Goal: Transaction & Acquisition: Purchase product/service

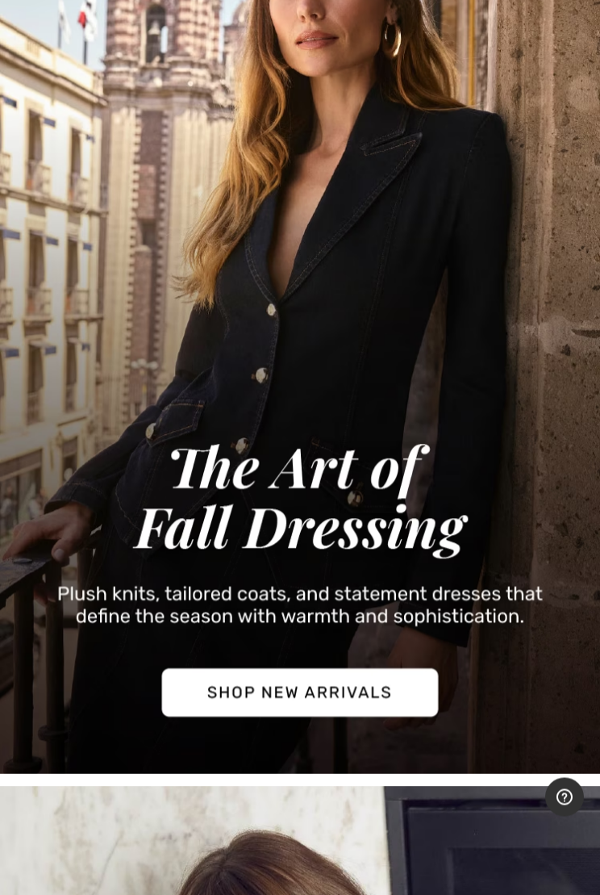
scroll to position [487, 0]
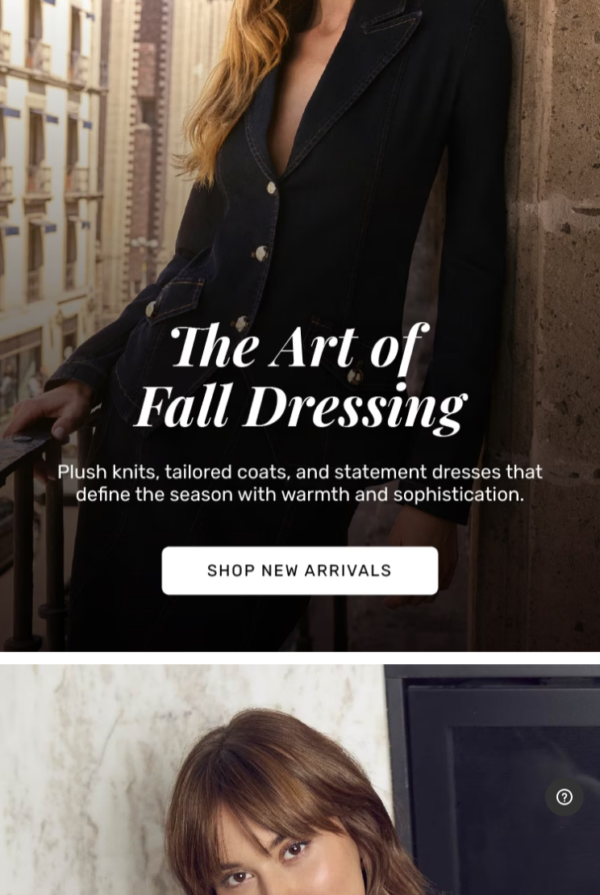
click at [340, 579] on img at bounding box center [300, 182] width 600 height 941
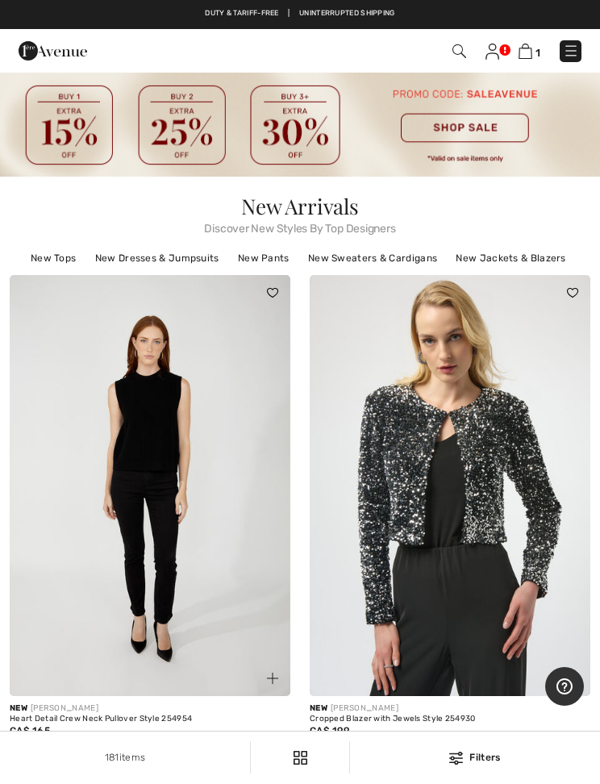
click at [459, 52] on img at bounding box center [460, 51] width 14 height 14
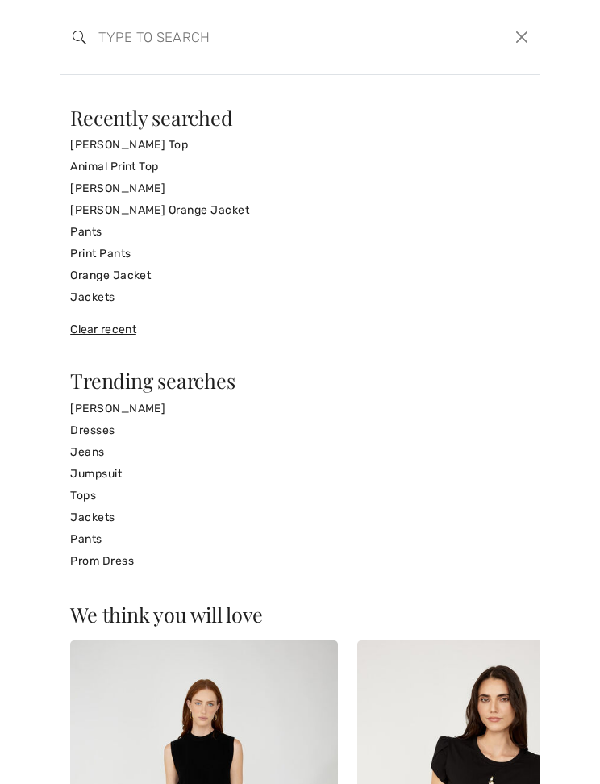
click at [121, 45] on input "search" at bounding box center [250, 37] width 328 height 48
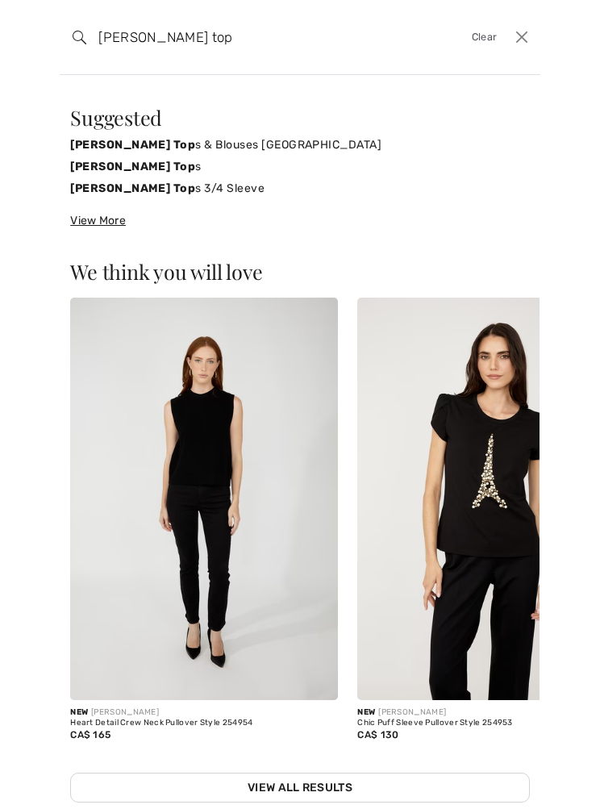
type input "Frank Lyman top"
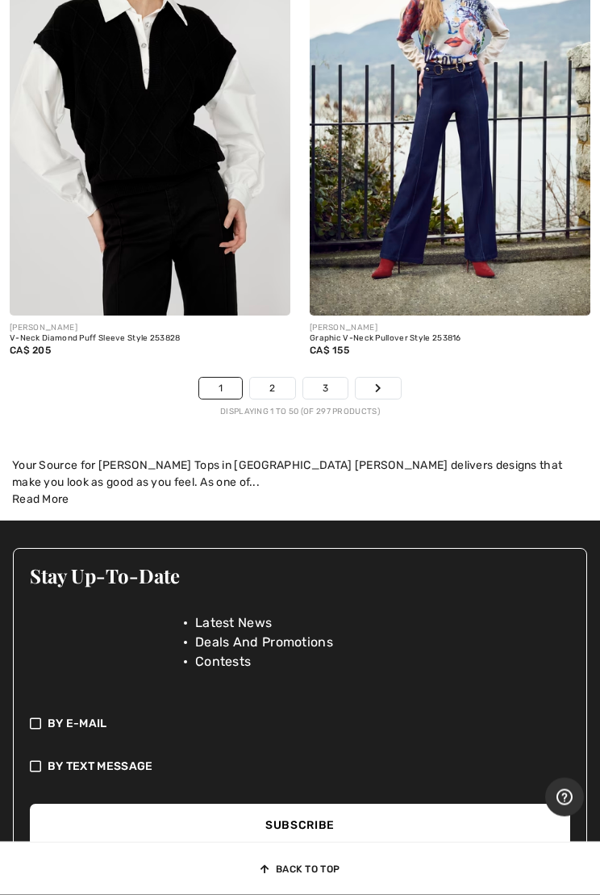
scroll to position [12720, 0]
click at [272, 378] on link "2" at bounding box center [272, 388] width 44 height 21
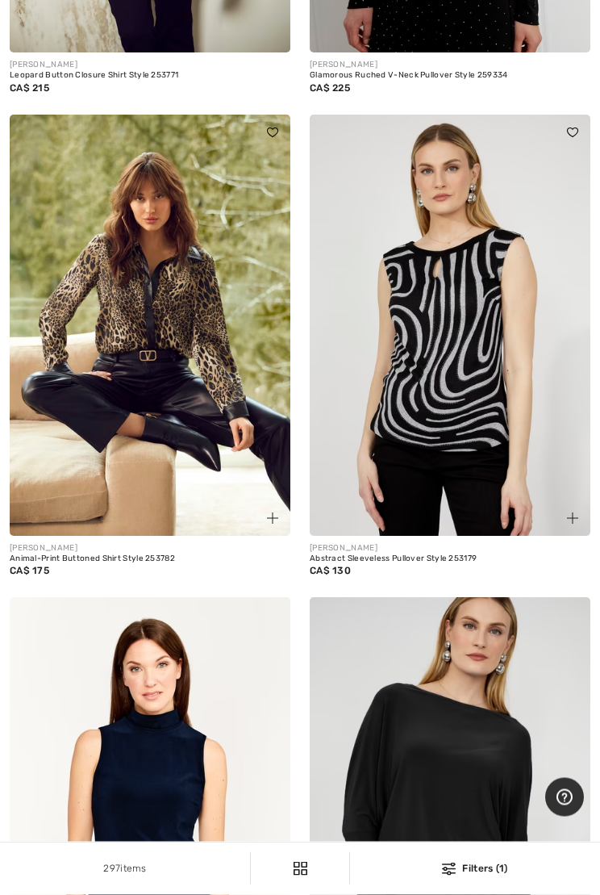
scroll to position [7260, 0]
click at [171, 390] on img at bounding box center [150, 325] width 281 height 421
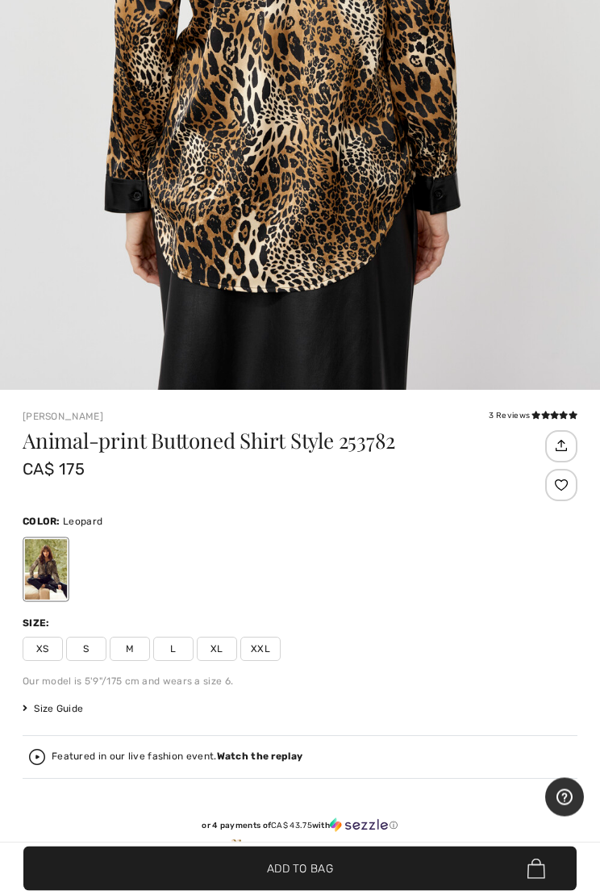
scroll to position [454, 0]
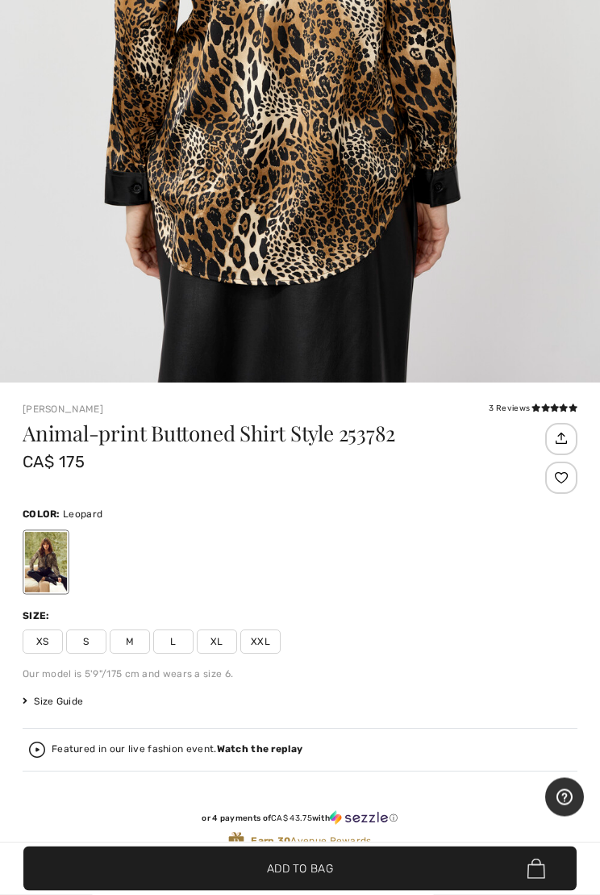
click at [136, 633] on span "M" at bounding box center [130, 642] width 40 height 24
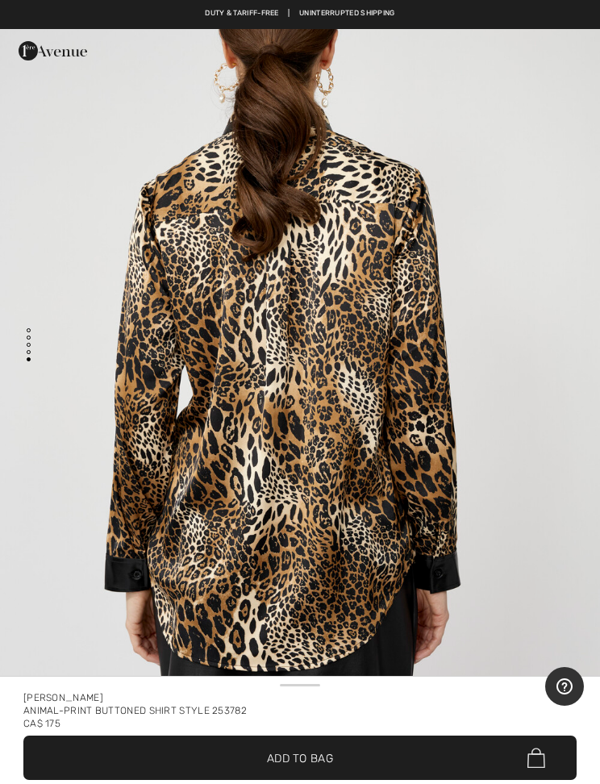
scroll to position [3763, 0]
click at [525, 522] on img "5 / 5" at bounding box center [300, 318] width 600 height 901
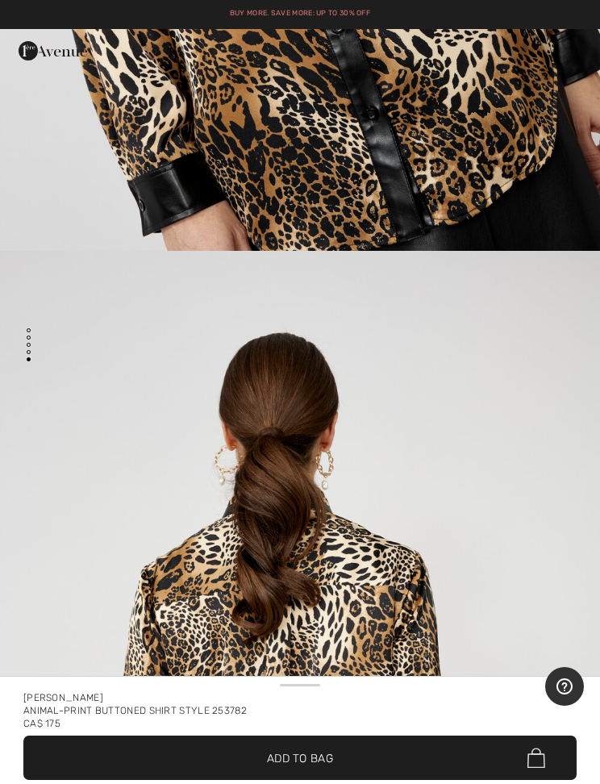
scroll to position [3359, 0]
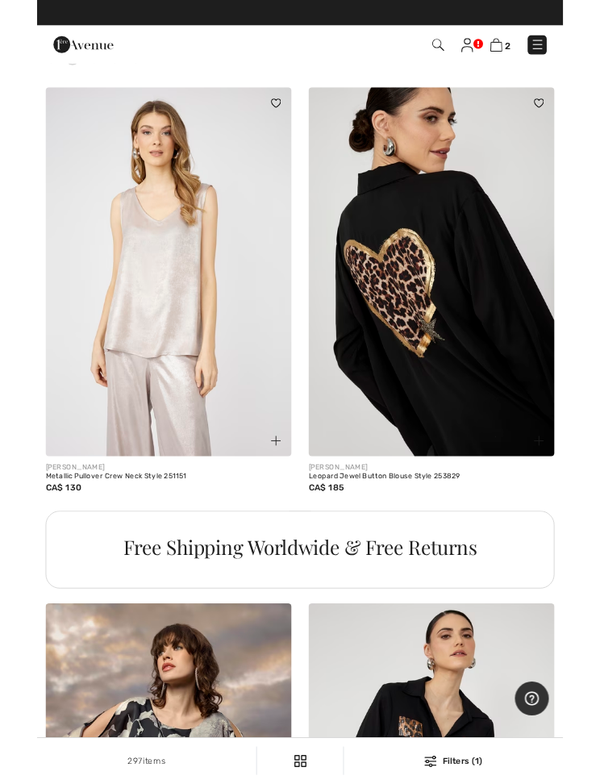
scroll to position [8776, 0]
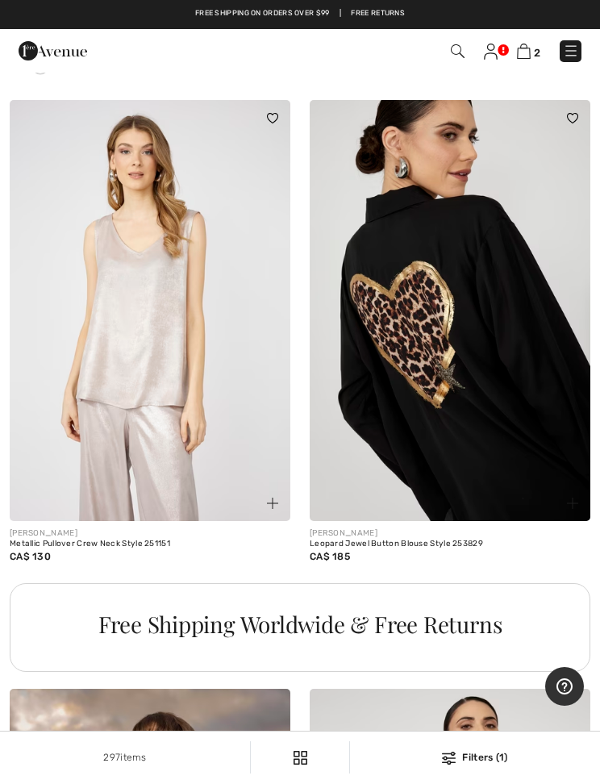
click at [527, 431] on img at bounding box center [450, 310] width 281 height 421
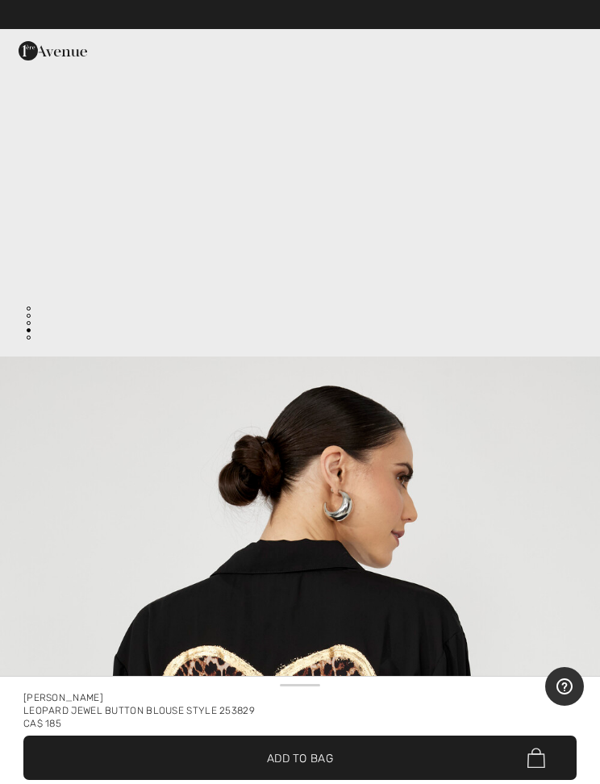
scroll to position [2368, 0]
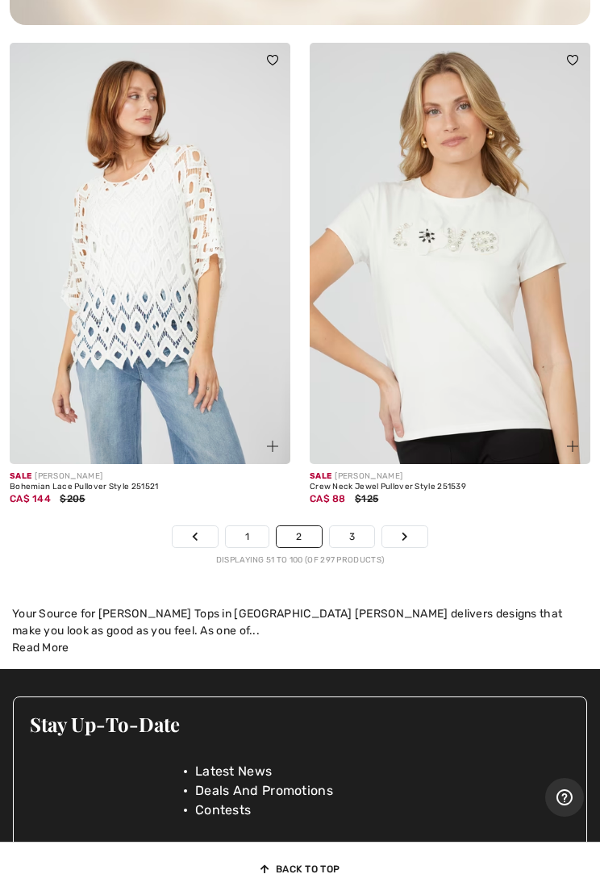
scroll to position [12597, 0]
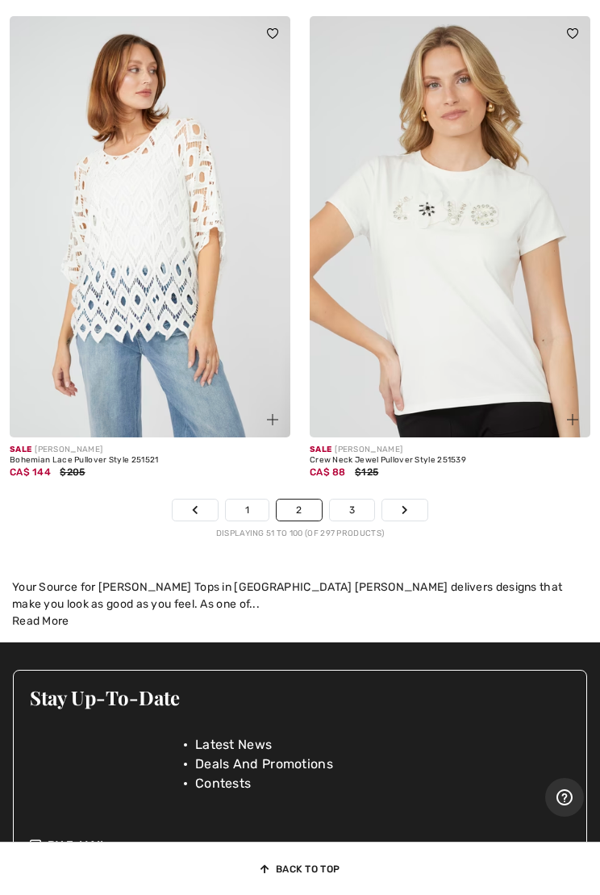
click at [366, 501] on link "3" at bounding box center [352, 510] width 44 height 21
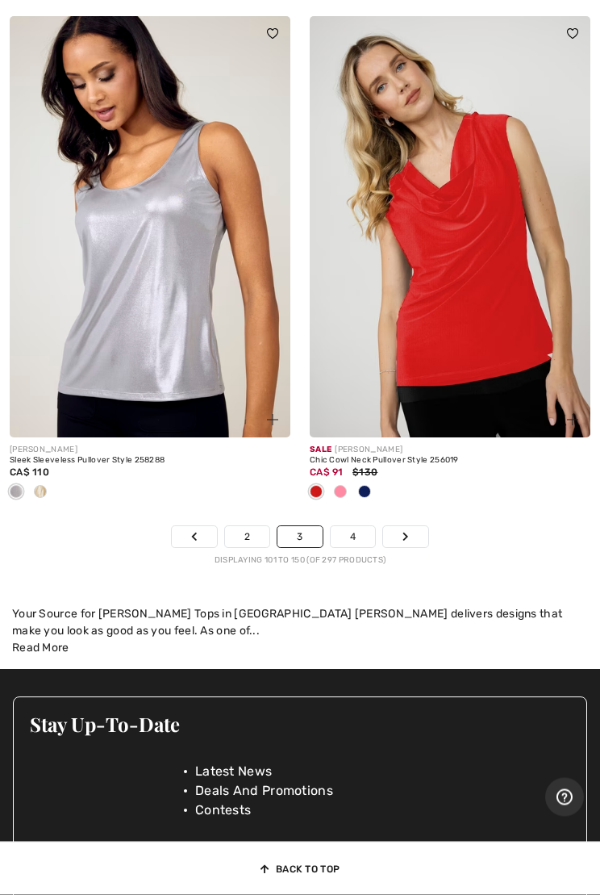
scroll to position [12650, 0]
click at [355, 529] on link "4" at bounding box center [353, 536] width 44 height 21
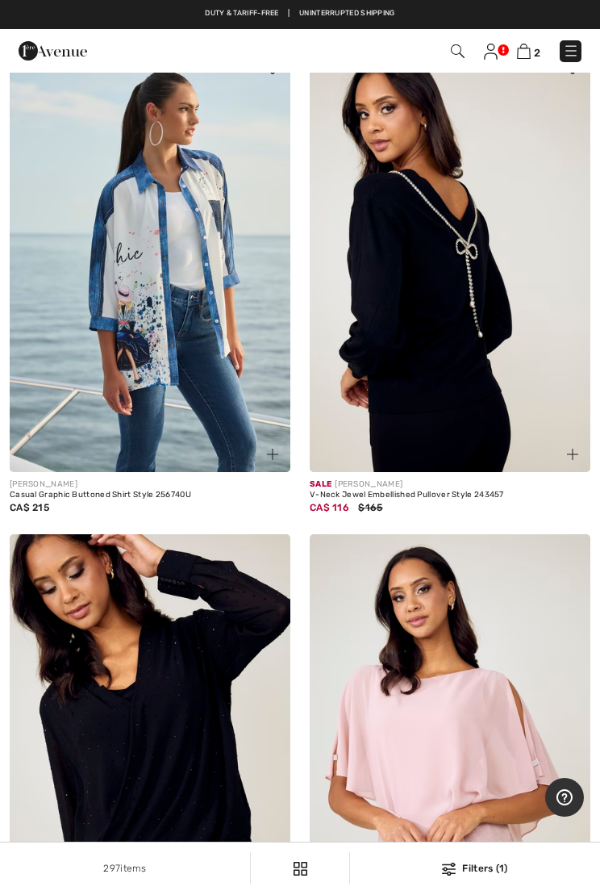
scroll to position [7831, 0]
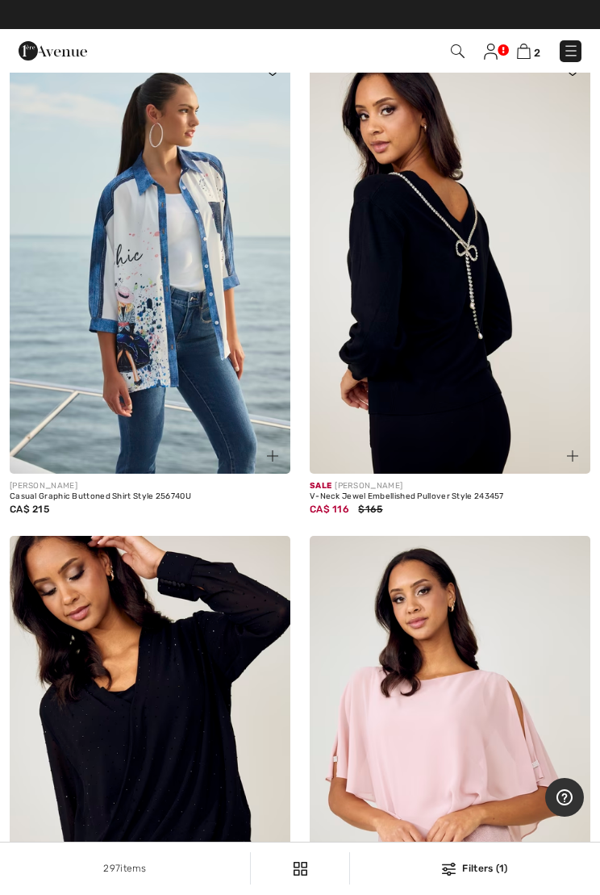
click at [490, 429] on img at bounding box center [450, 262] width 281 height 421
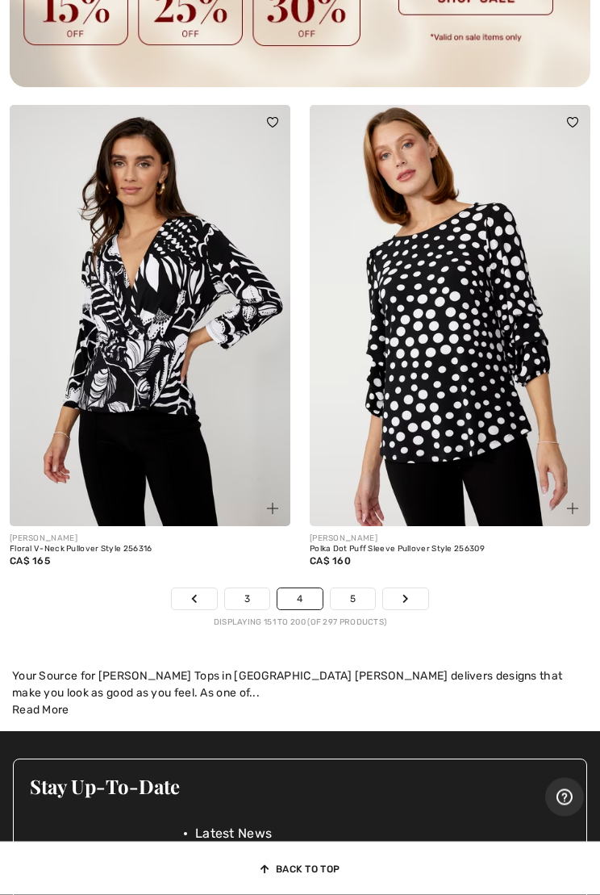
scroll to position [12535, 0]
click at [359, 595] on link "5" at bounding box center [353, 598] width 44 height 21
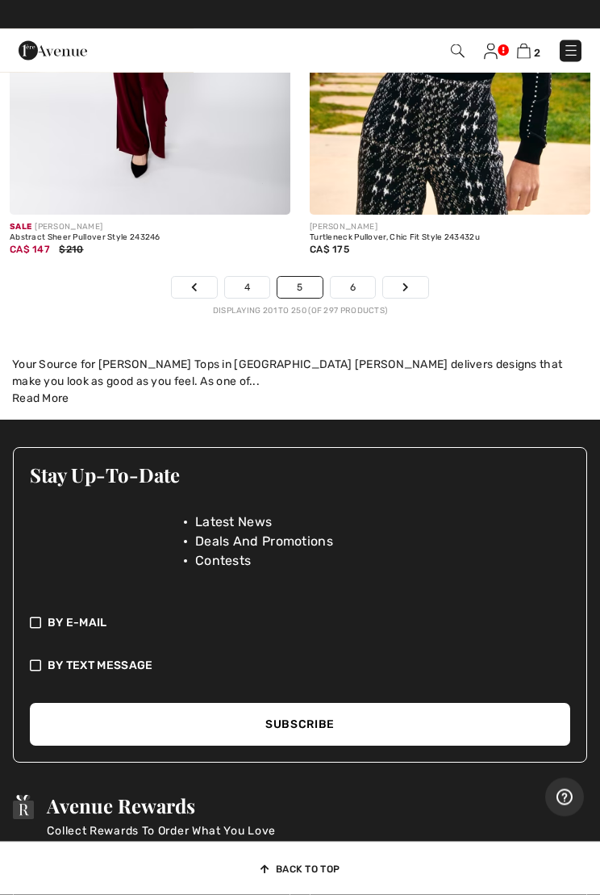
scroll to position [12766, 0]
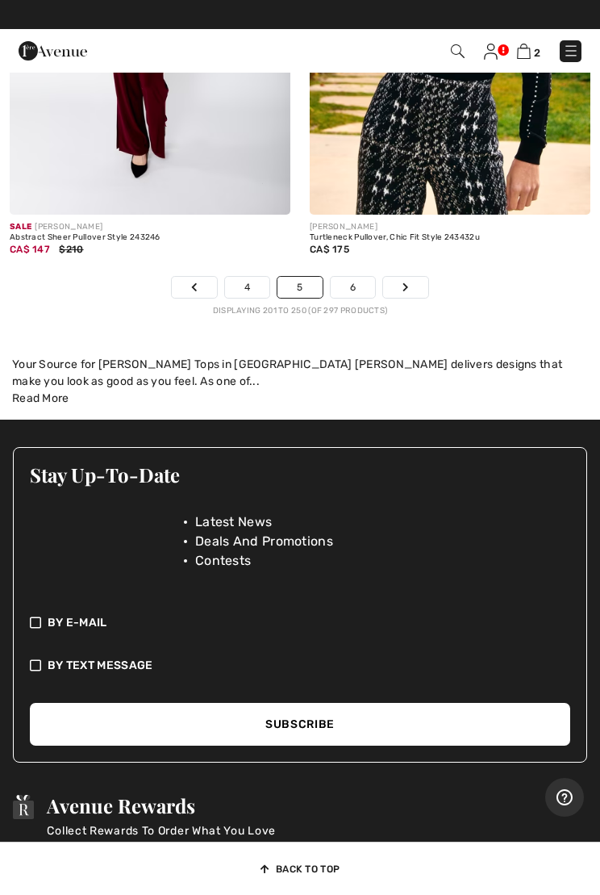
click at [362, 283] on link "6" at bounding box center [353, 287] width 44 height 21
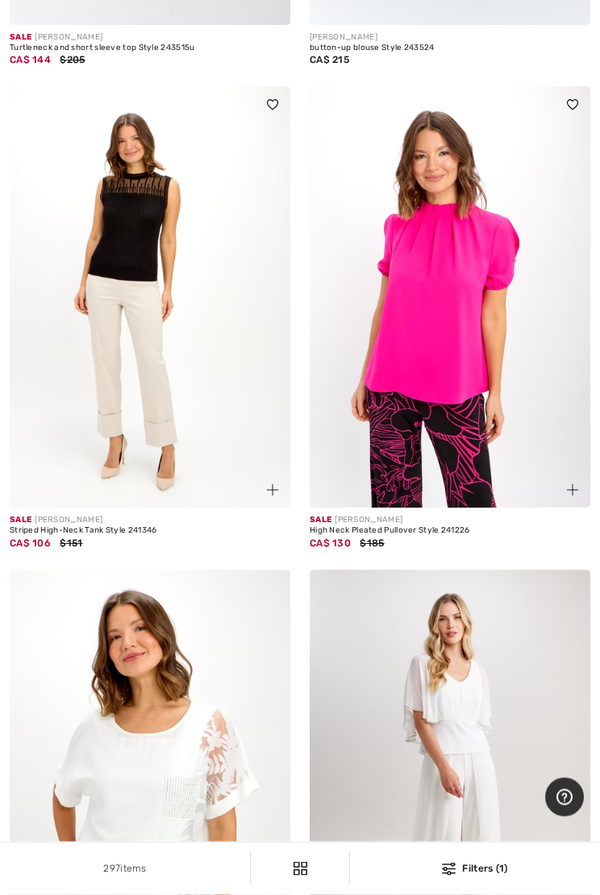
scroll to position [1620, 0]
click at [480, 387] on img at bounding box center [450, 296] width 281 height 421
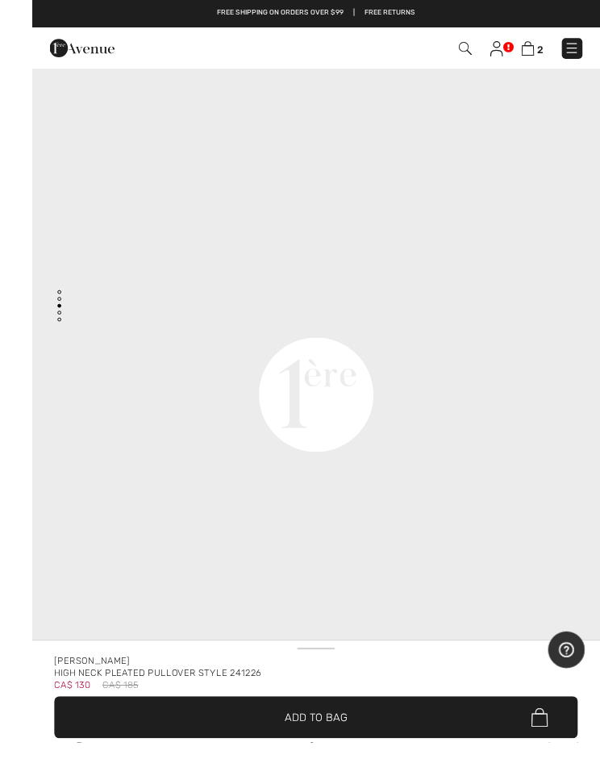
scroll to position [68, 0]
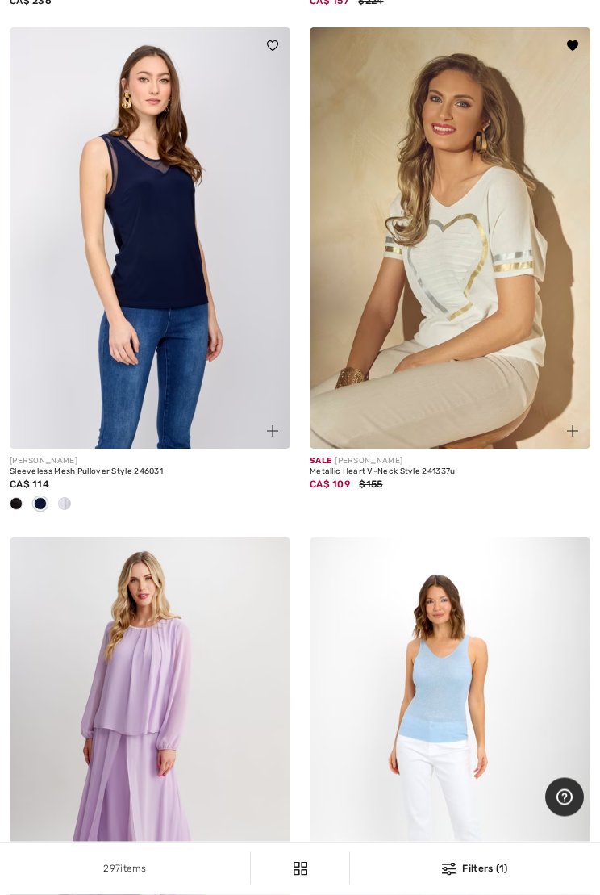
scroll to position [5282, 0]
click at [516, 359] on img at bounding box center [450, 237] width 281 height 421
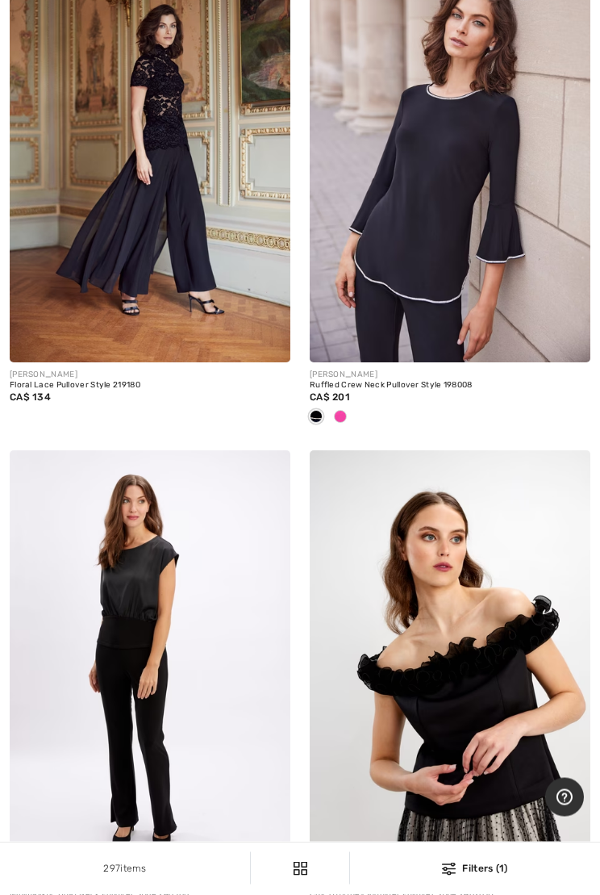
scroll to position [6467, 0]
click at [351, 404] on div at bounding box center [340, 417] width 24 height 27
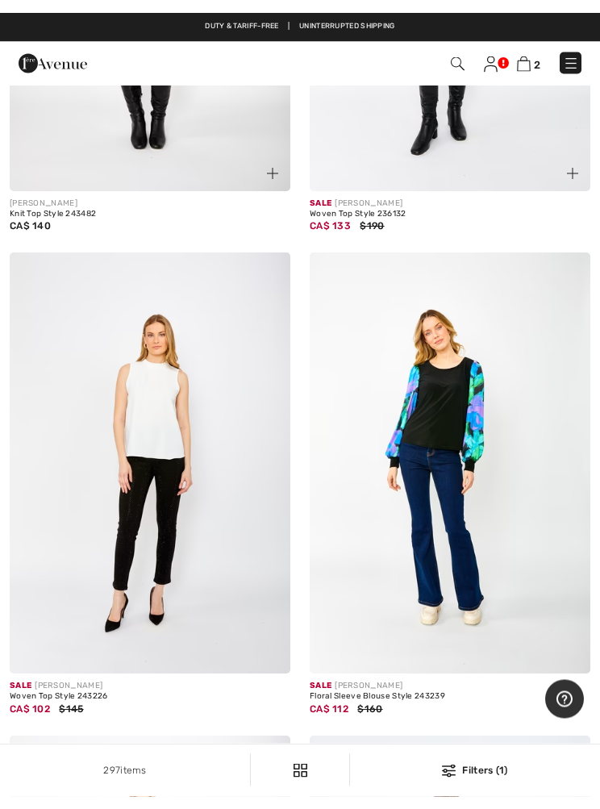
scroll to position [0, 0]
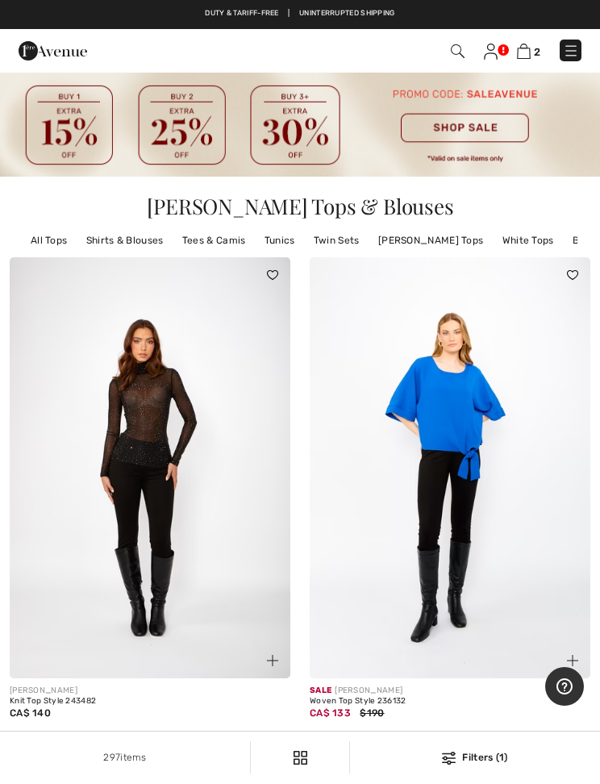
click at [453, 57] on img at bounding box center [458, 51] width 14 height 14
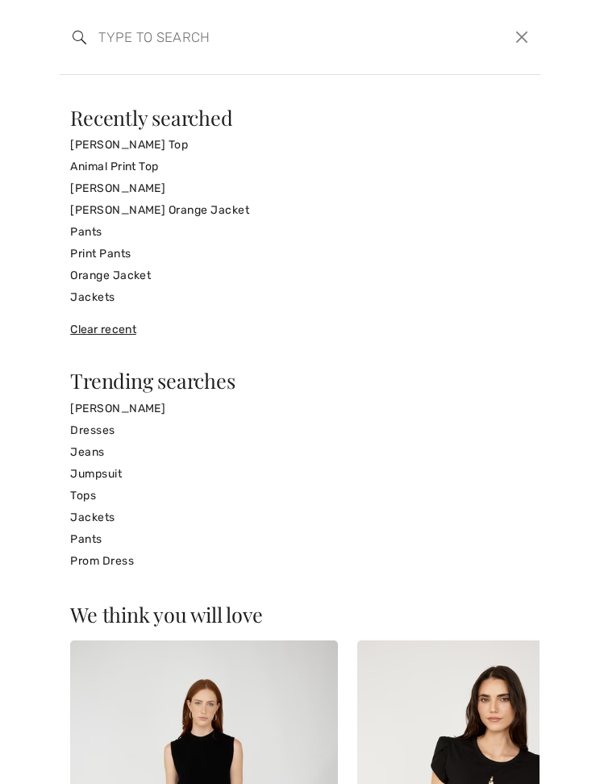
click at [119, 48] on input "search" at bounding box center [250, 37] width 328 height 48
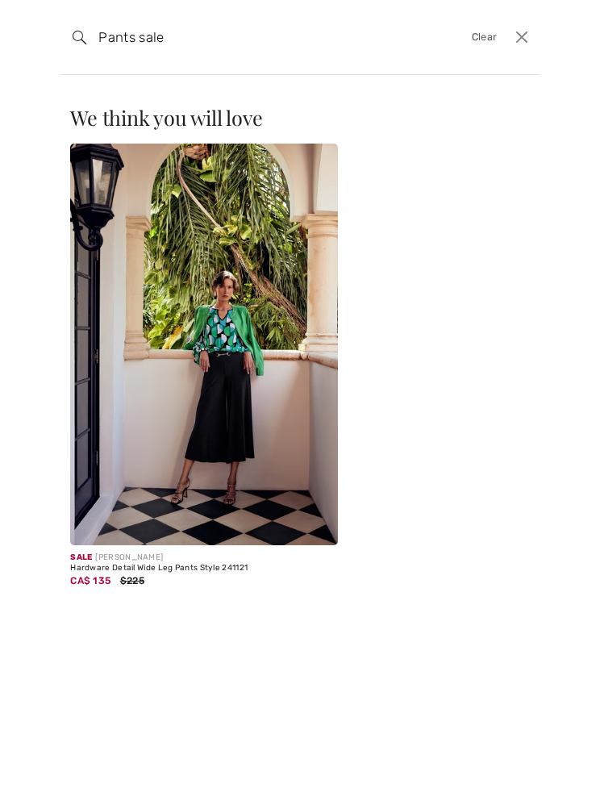
type input "Pants sale"
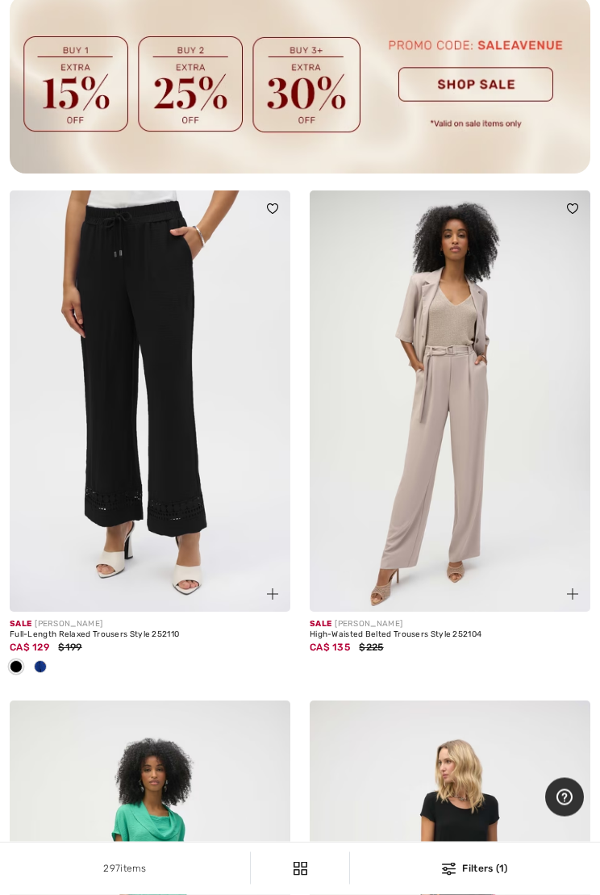
scroll to position [3193, 0]
click at [480, 501] on img at bounding box center [450, 400] width 281 height 421
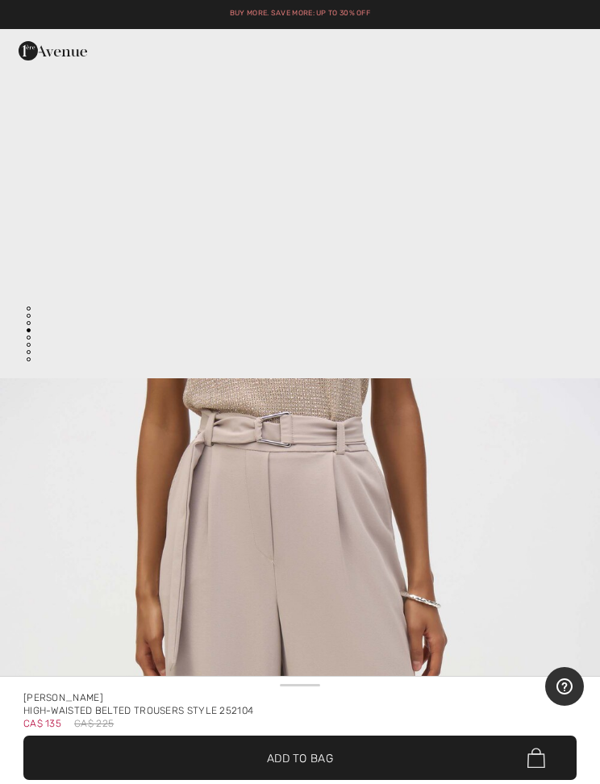
scroll to position [2345, 0]
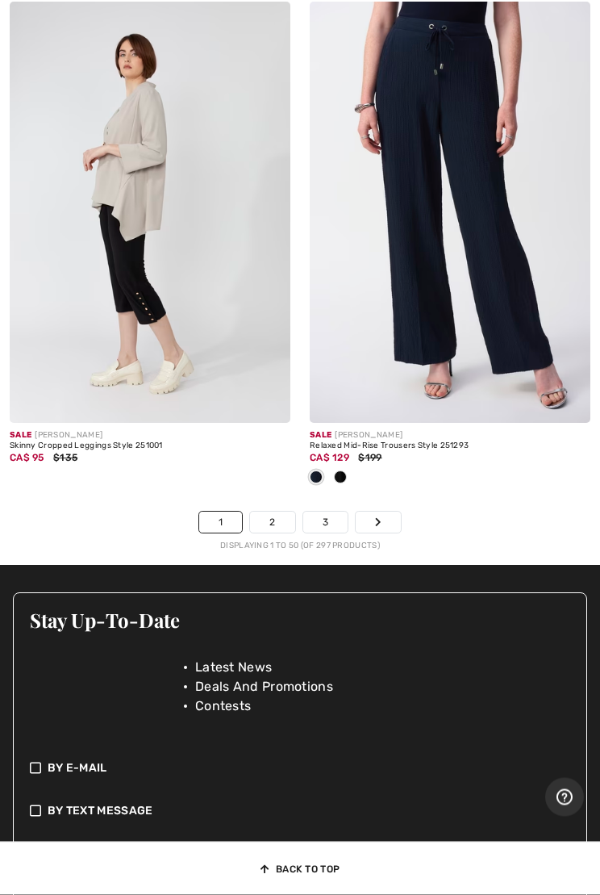
scroll to position [12723, 0]
click at [285, 512] on link "2" at bounding box center [272, 522] width 44 height 21
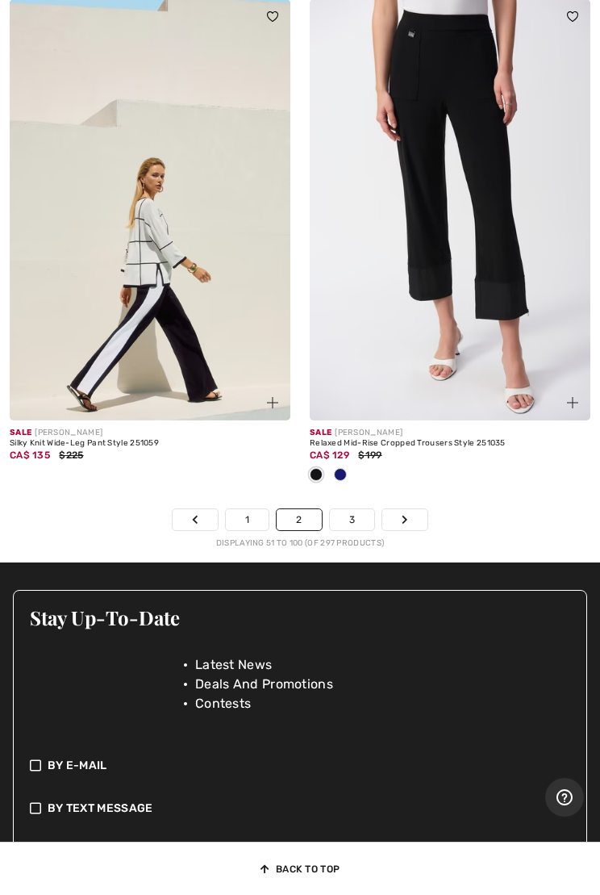
scroll to position [12775, 0]
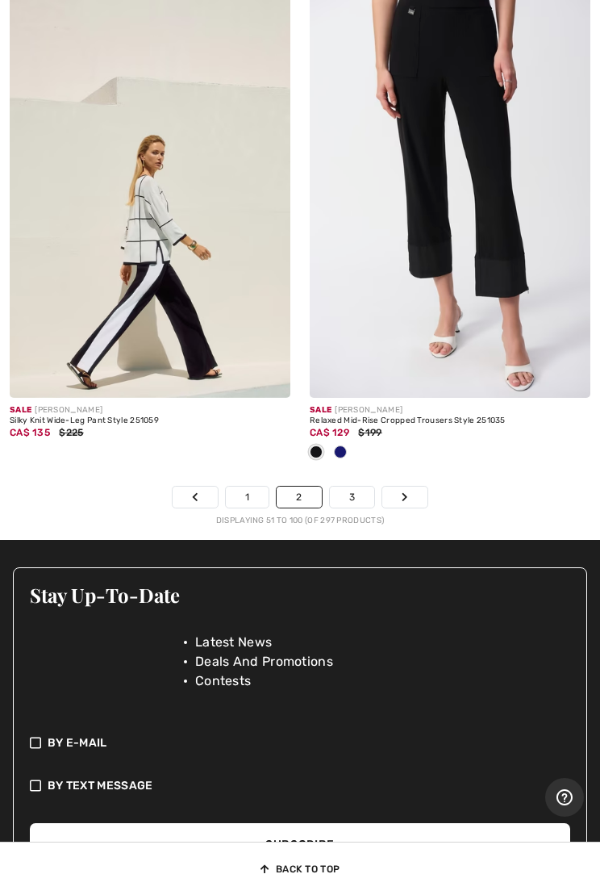
click at [358, 491] on link "3" at bounding box center [352, 497] width 44 height 21
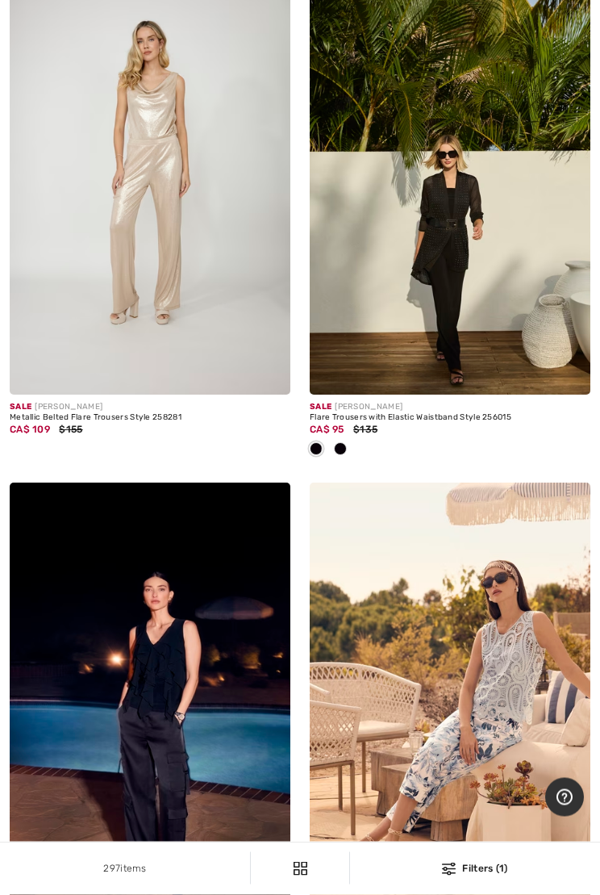
scroll to position [4913, 0]
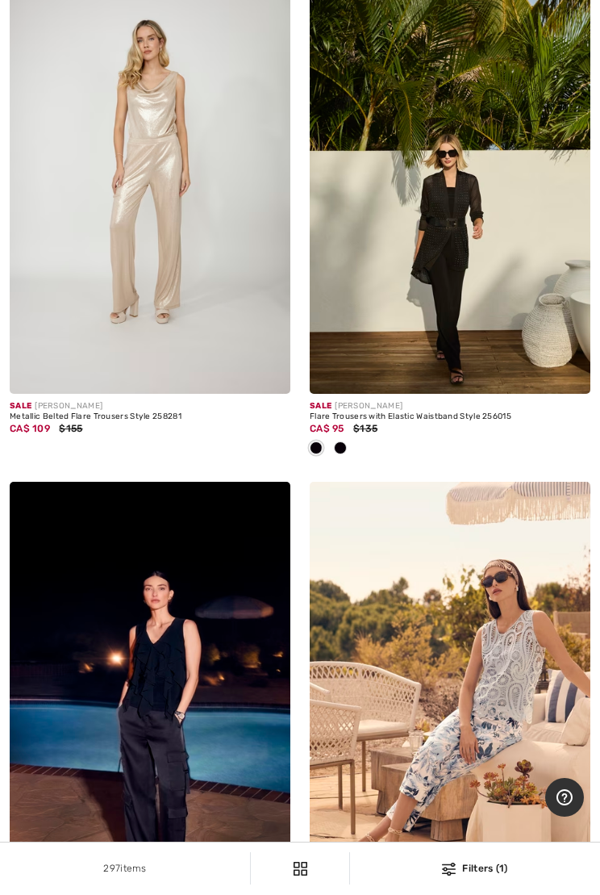
click at [464, 331] on img at bounding box center [450, 183] width 281 height 421
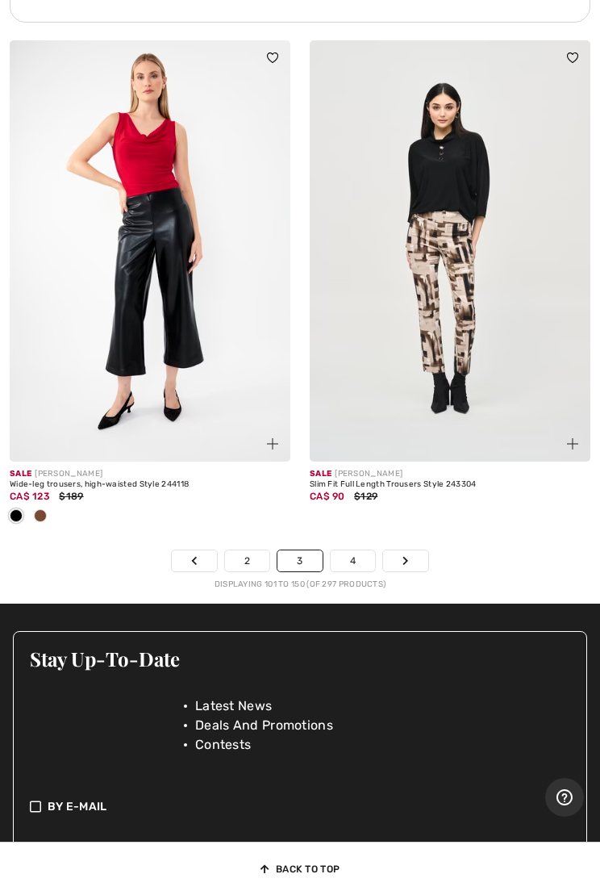
scroll to position [12680, 0]
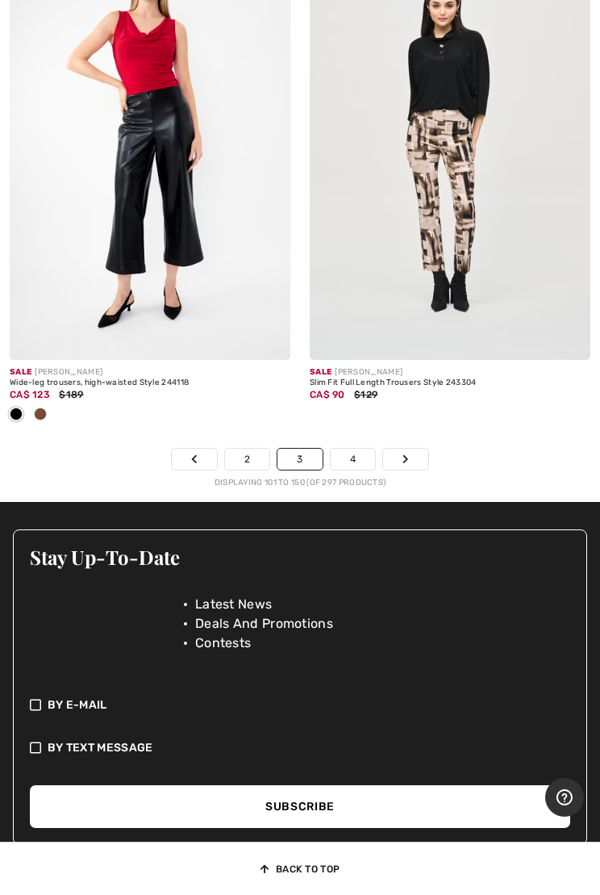
click at [366, 449] on link "4" at bounding box center [353, 459] width 44 height 21
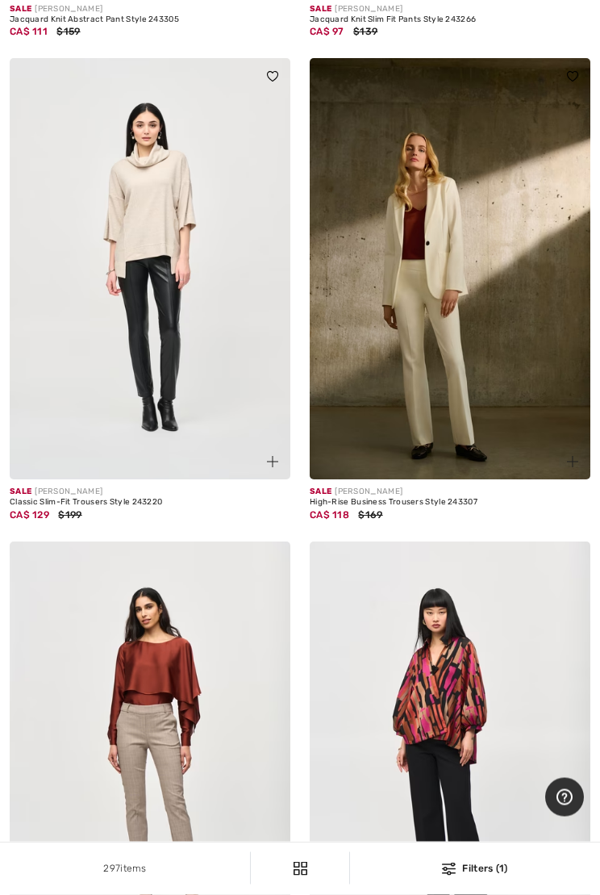
scroll to position [4238, 0]
click at [496, 427] on img at bounding box center [450, 267] width 281 height 421
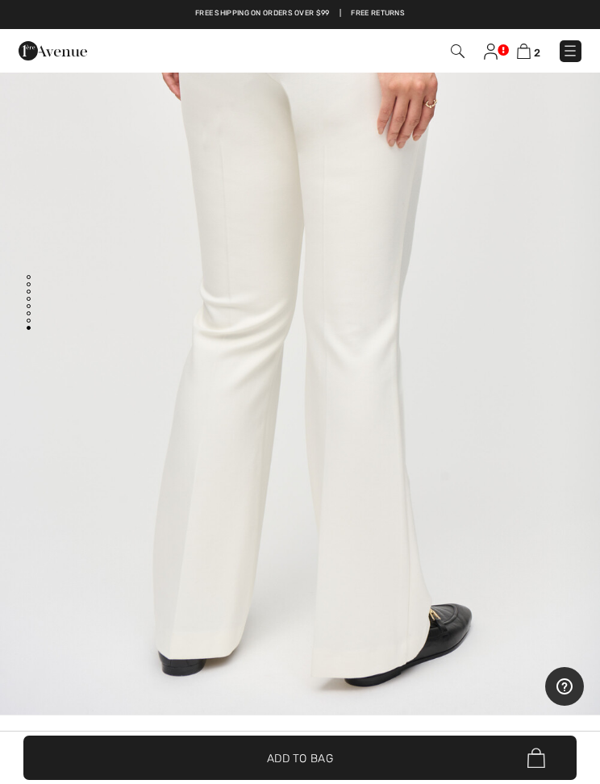
scroll to position [44, 0]
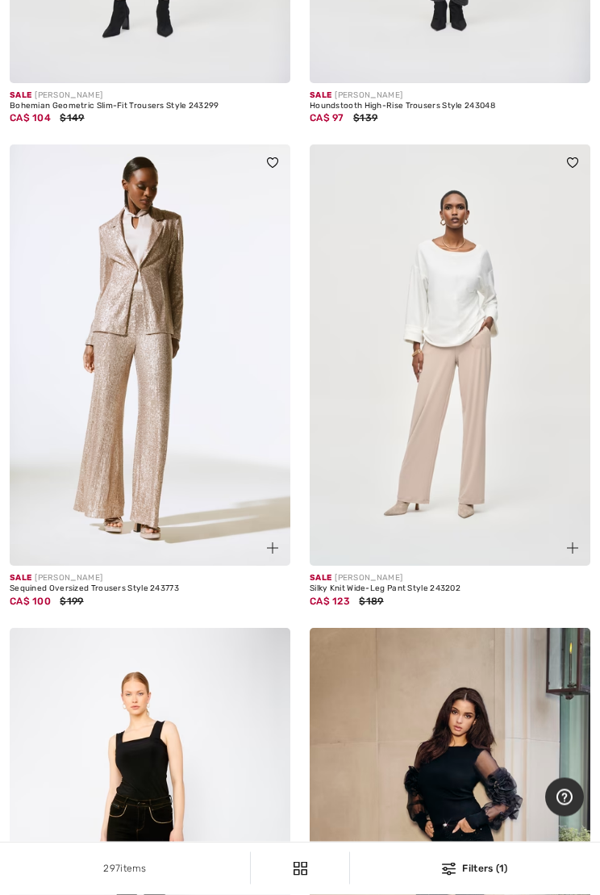
scroll to position [6699, 0]
click at [500, 492] on img at bounding box center [450, 354] width 281 height 421
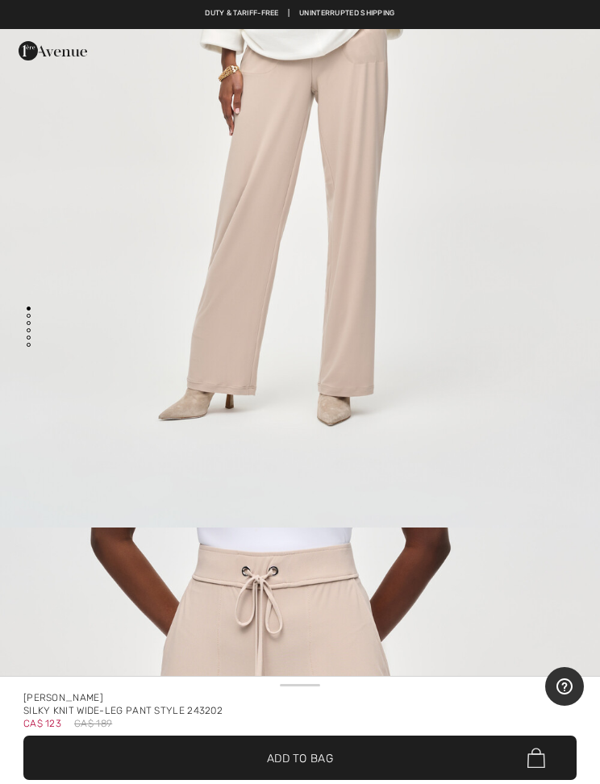
scroll to position [387, 0]
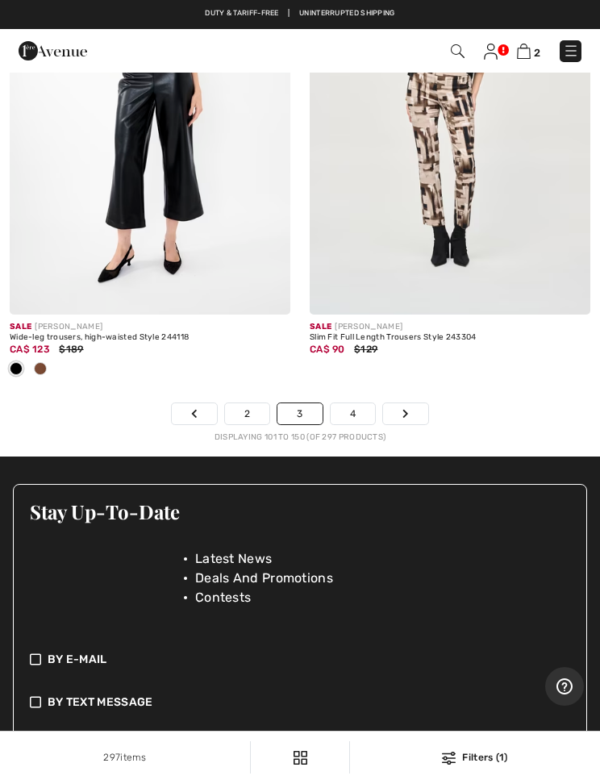
click at [364, 404] on link "4" at bounding box center [353, 414] width 44 height 21
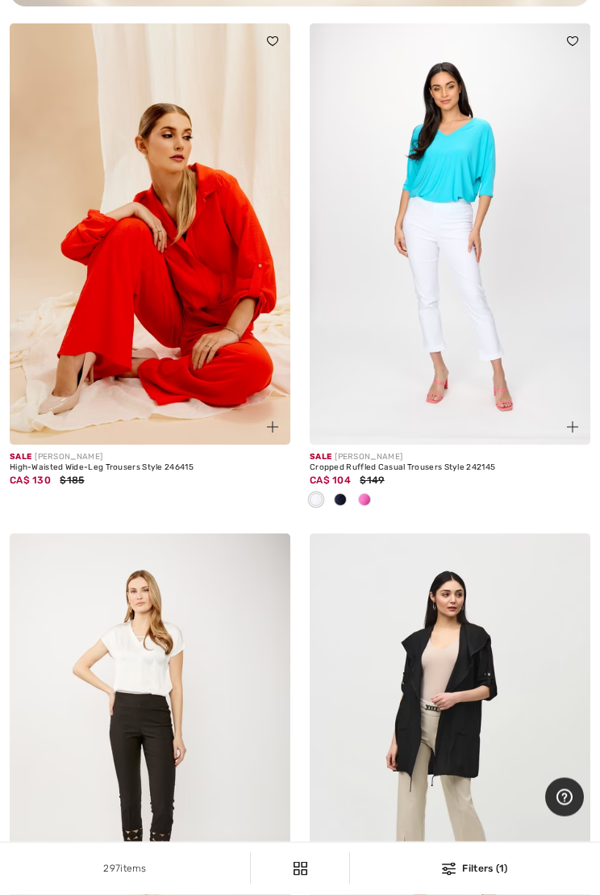
scroll to position [9431, 0]
click at [233, 349] on img at bounding box center [150, 233] width 281 height 421
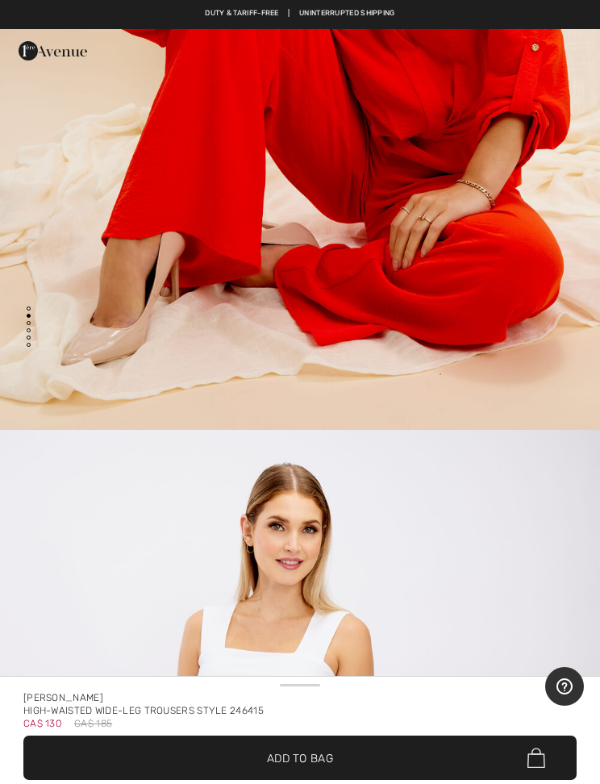
scroll to position [484, 0]
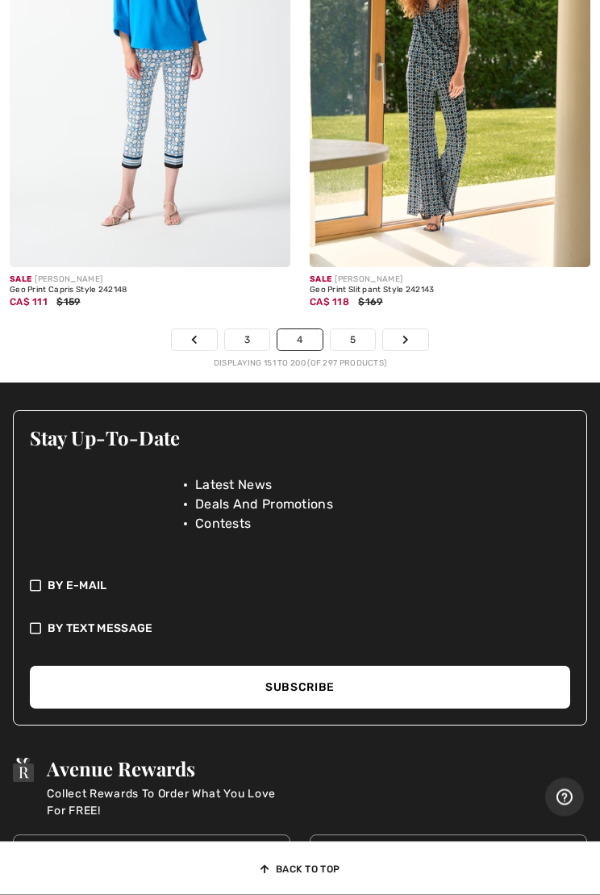
scroll to position [12762, 0]
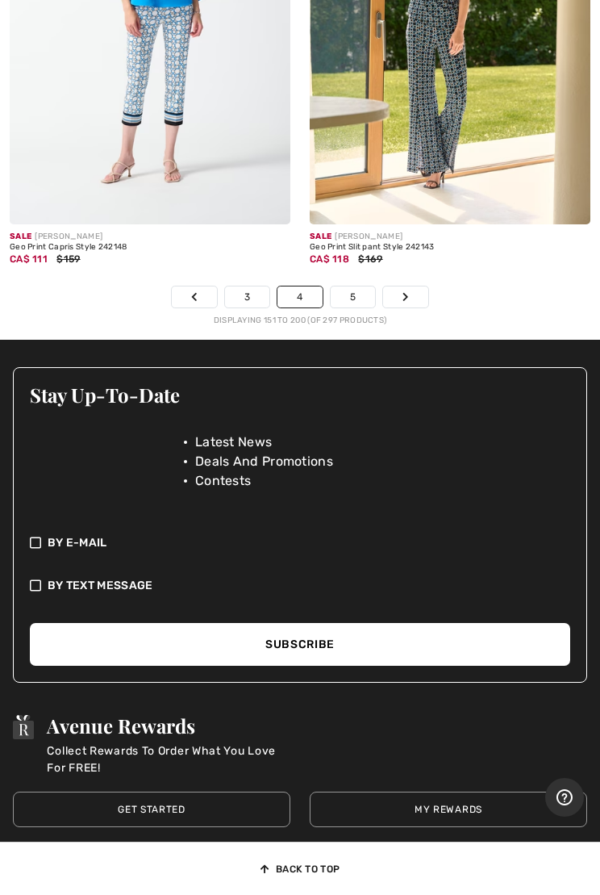
click at [360, 286] on link "5" at bounding box center [353, 296] width 44 height 21
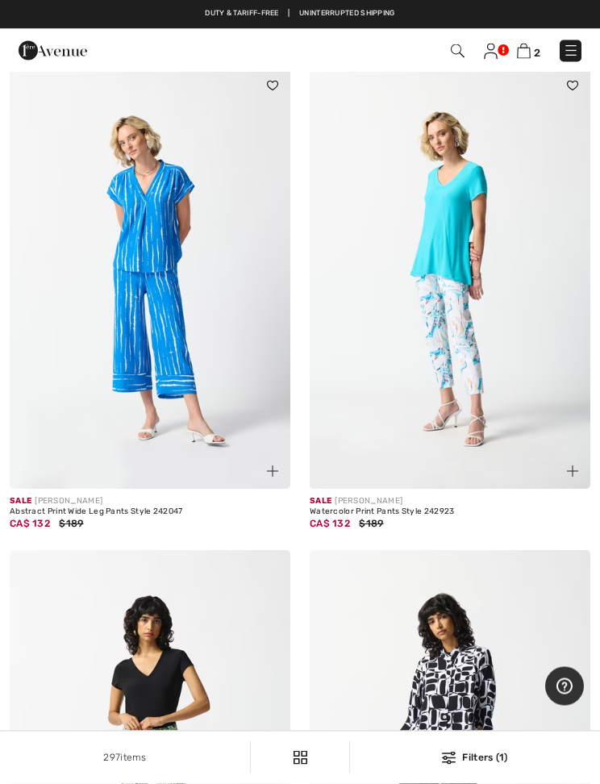
scroll to position [148, 0]
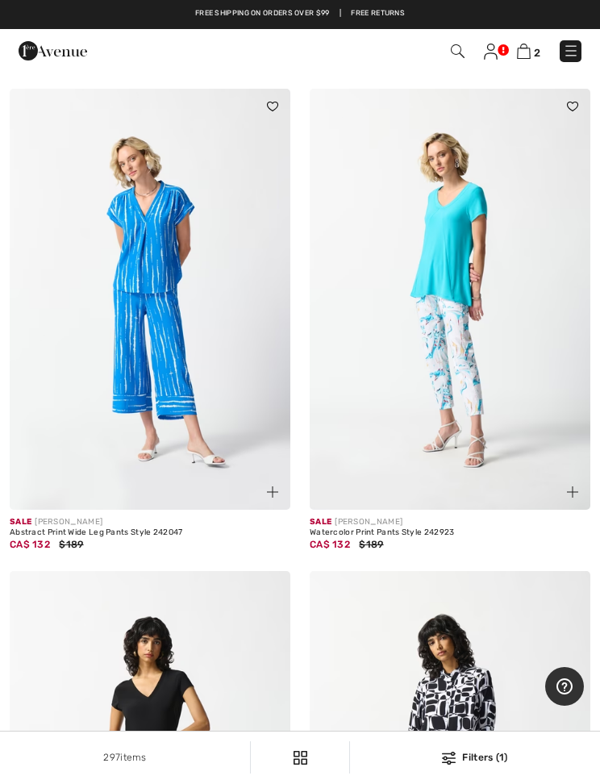
click at [169, 363] on img at bounding box center [150, 299] width 281 height 421
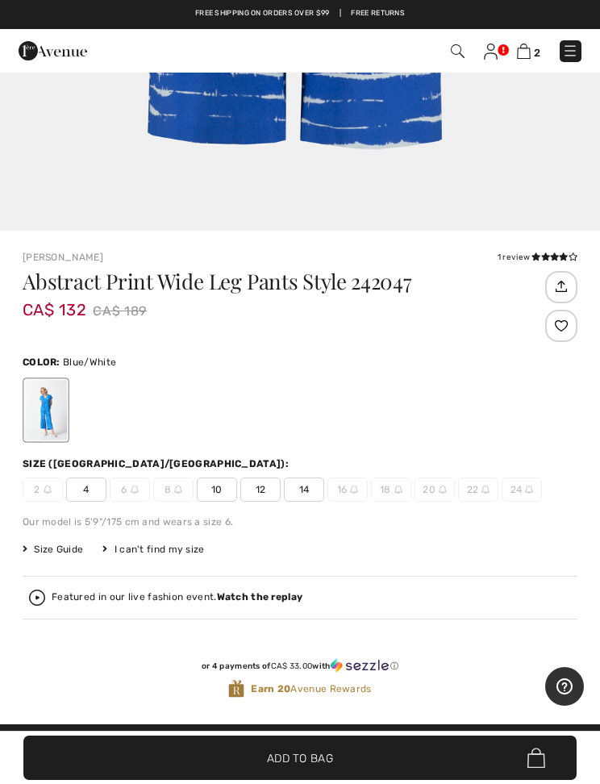
scroll to position [537, 0]
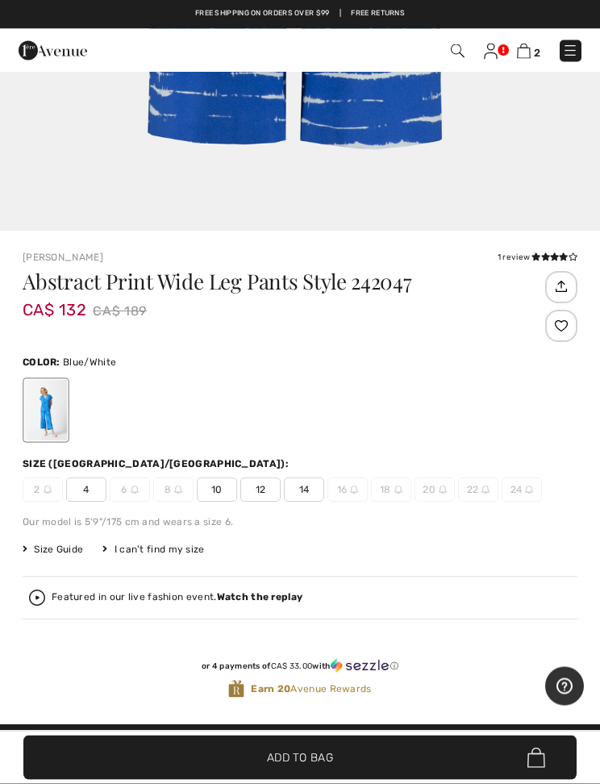
click at [80, 550] on span "Size Guide" at bounding box center [53, 550] width 61 height 15
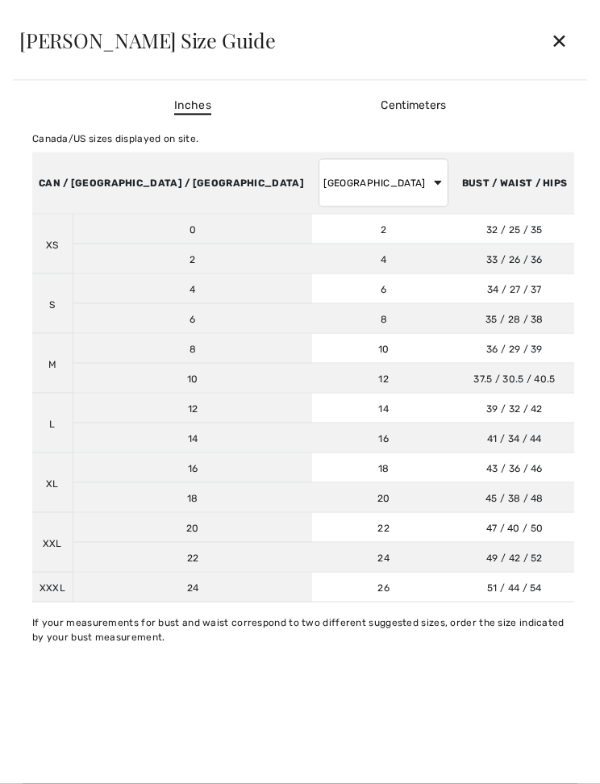
scroll to position [538, 0]
click at [562, 39] on div "✕" at bounding box center [559, 40] width 43 height 34
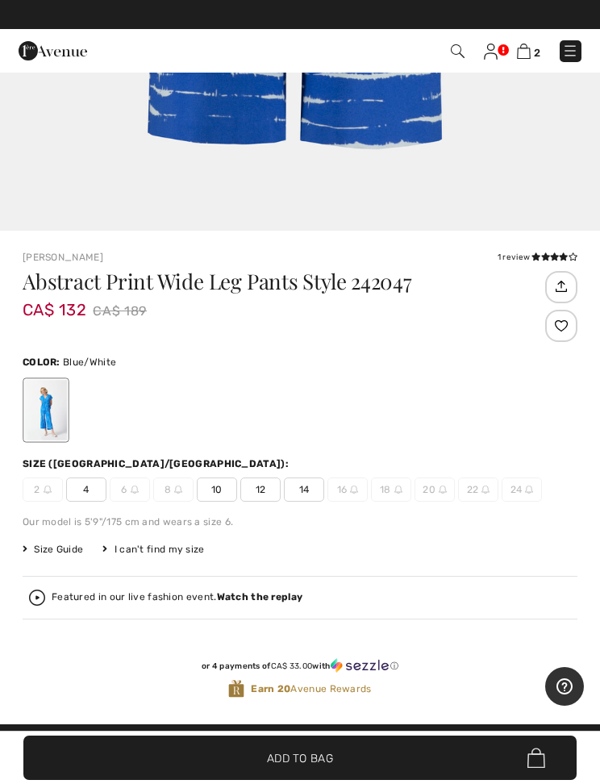
click at [228, 495] on span "10" at bounding box center [217, 490] width 40 height 24
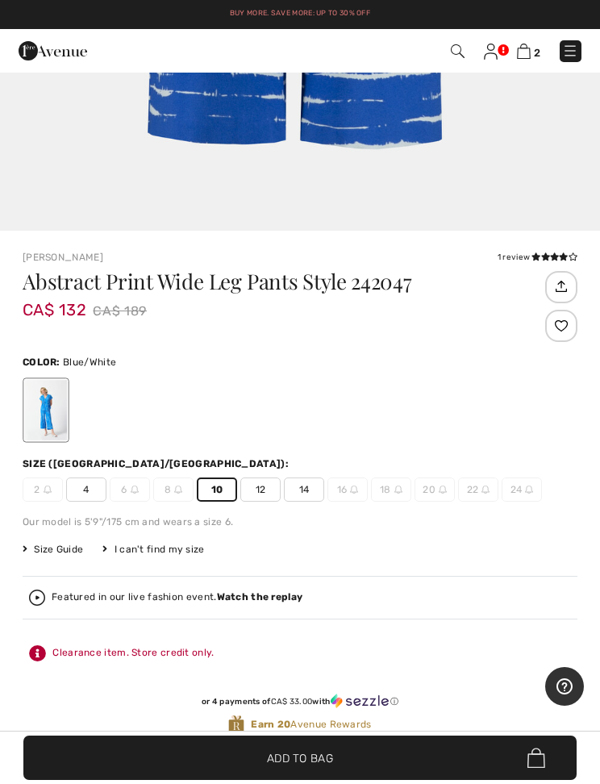
click at [355, 755] on span "✔ Added to Bag Add to Bag" at bounding box center [300, 758] width 554 height 44
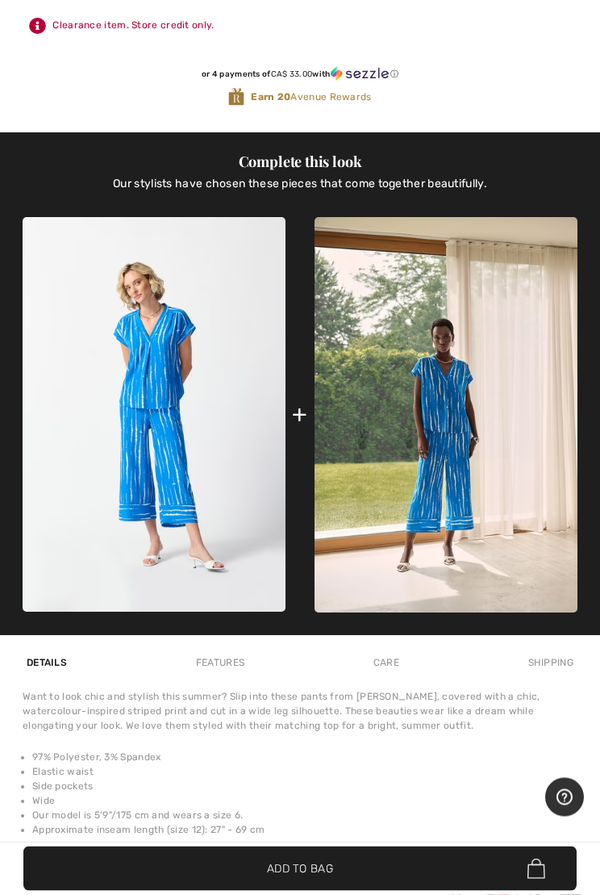
scroll to position [1222, 0]
click at [175, 441] on img at bounding box center [154, 414] width 263 height 395
click at [504, 447] on img at bounding box center [446, 414] width 263 height 395
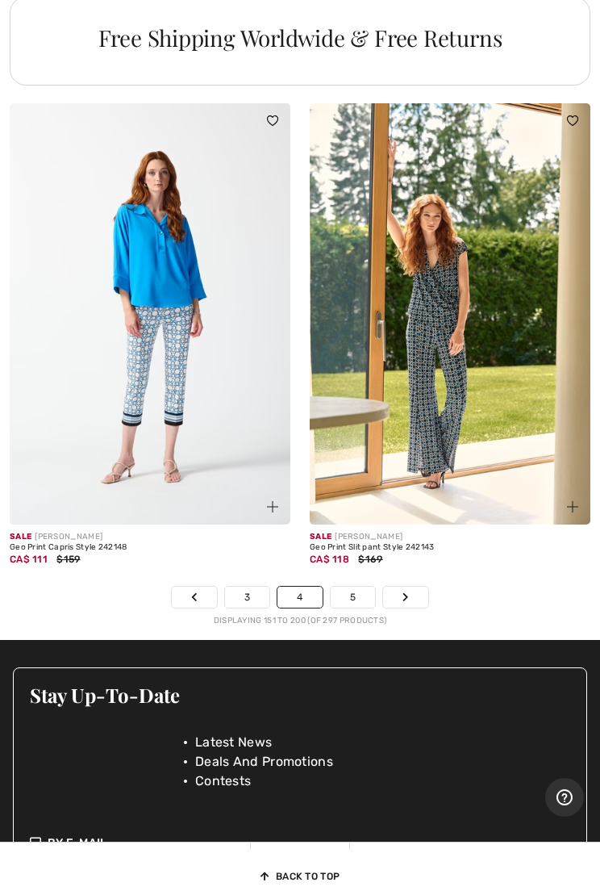
scroll to position [12556, 0]
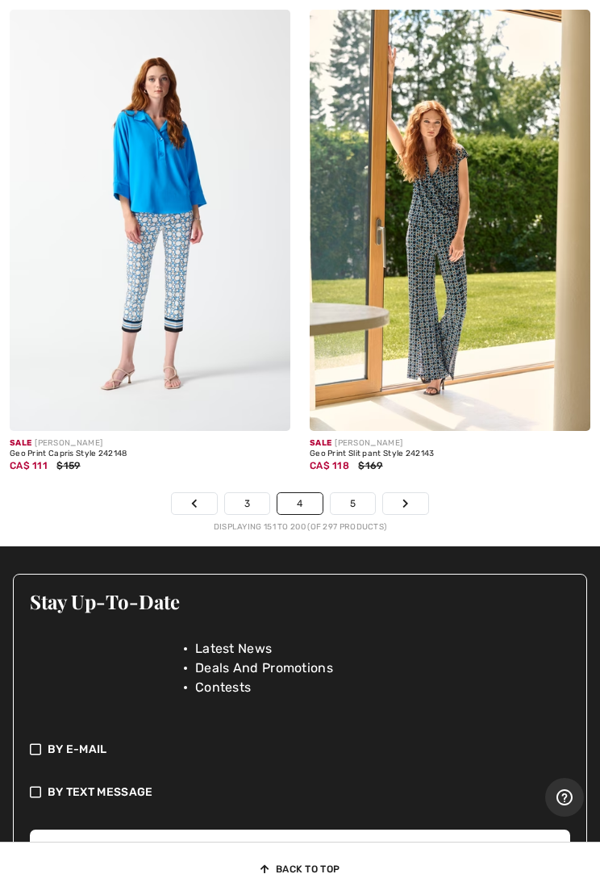
click at [353, 493] on link "5" at bounding box center [353, 503] width 44 height 21
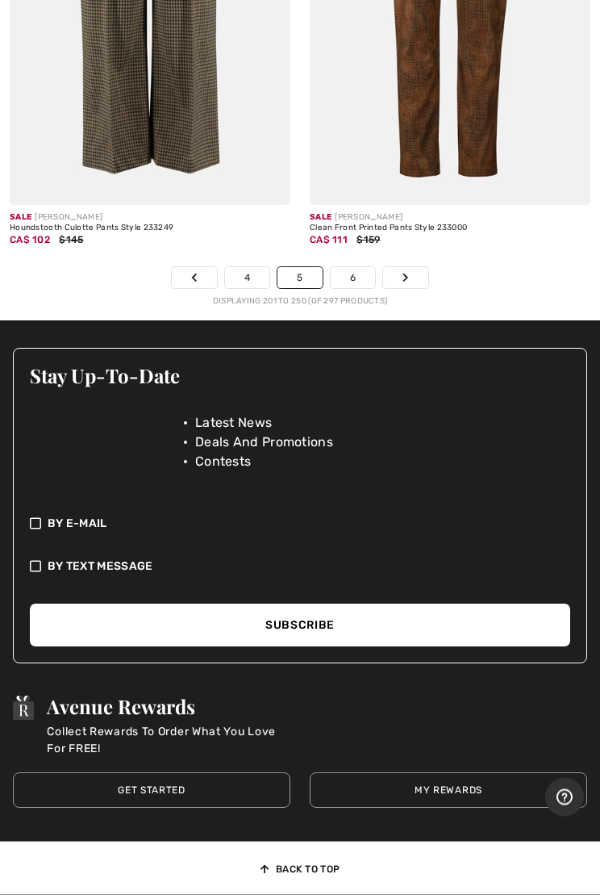
scroll to position [12835, 0]
click at [369, 267] on link "6" at bounding box center [353, 277] width 44 height 21
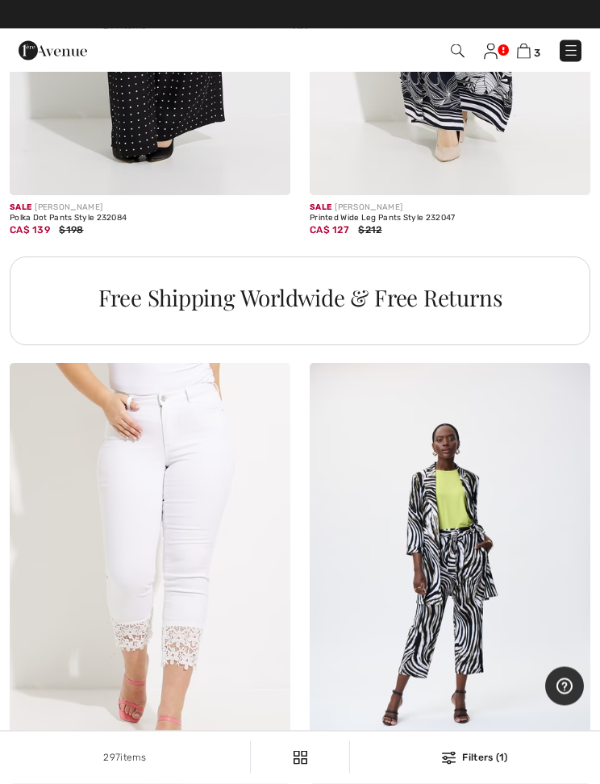
scroll to position [5978, 0]
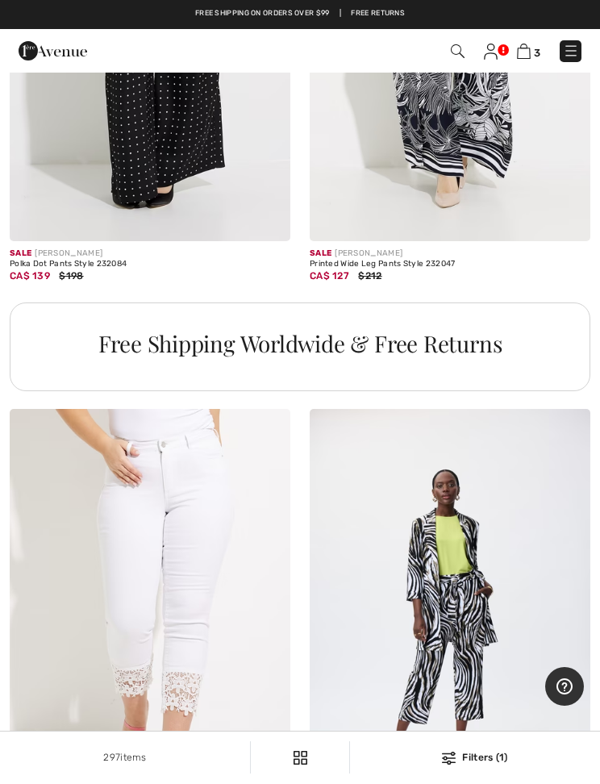
click at [529, 59] on img at bounding box center [524, 51] width 14 height 15
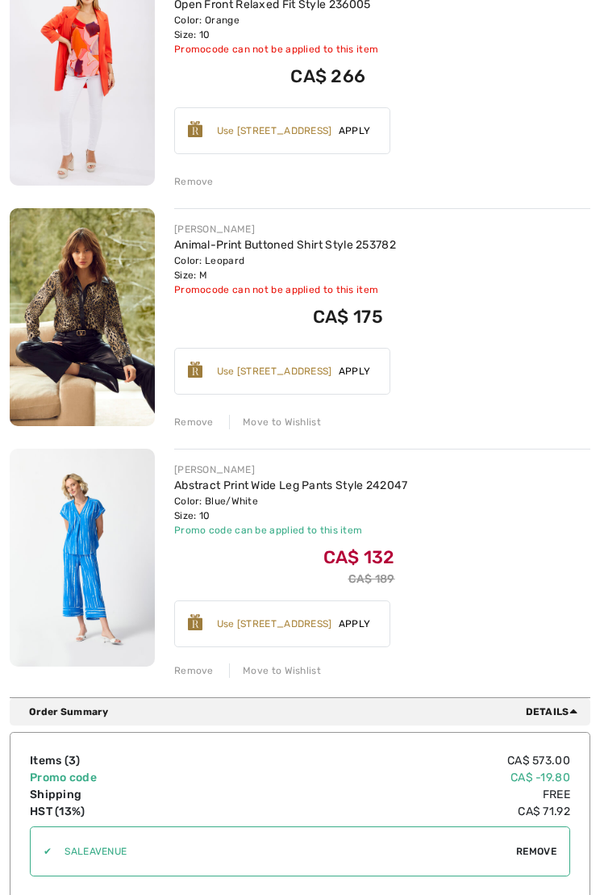
scroll to position [307, 0]
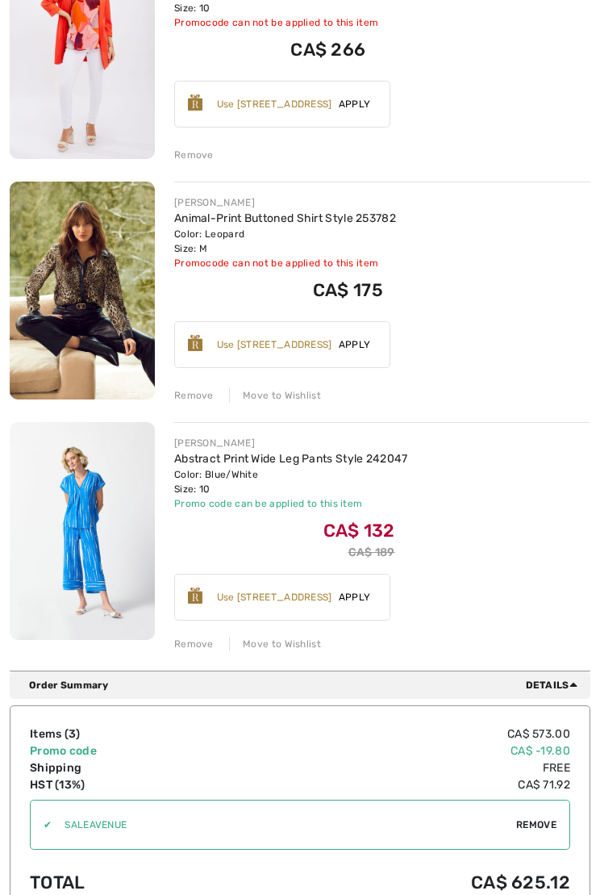
click at [203, 649] on div "Remove" at bounding box center [194, 644] width 40 height 15
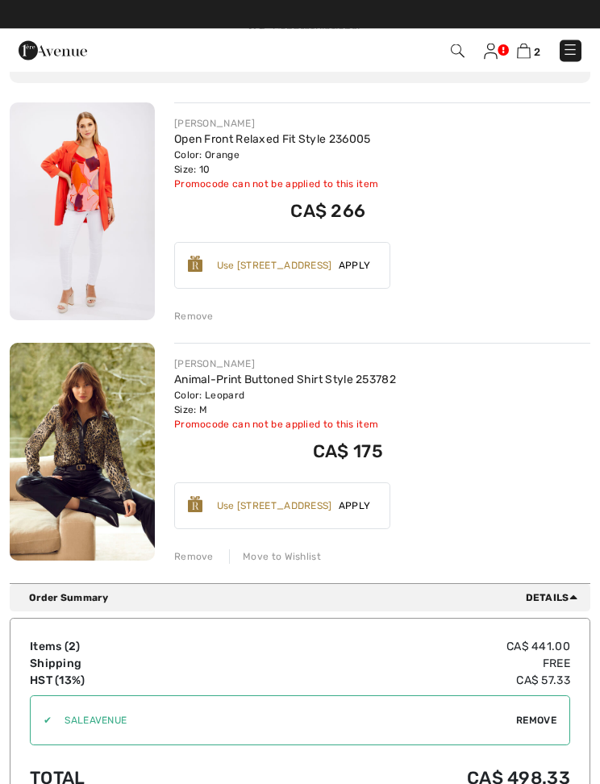
scroll to position [145, 0]
